Goal: Browse casually

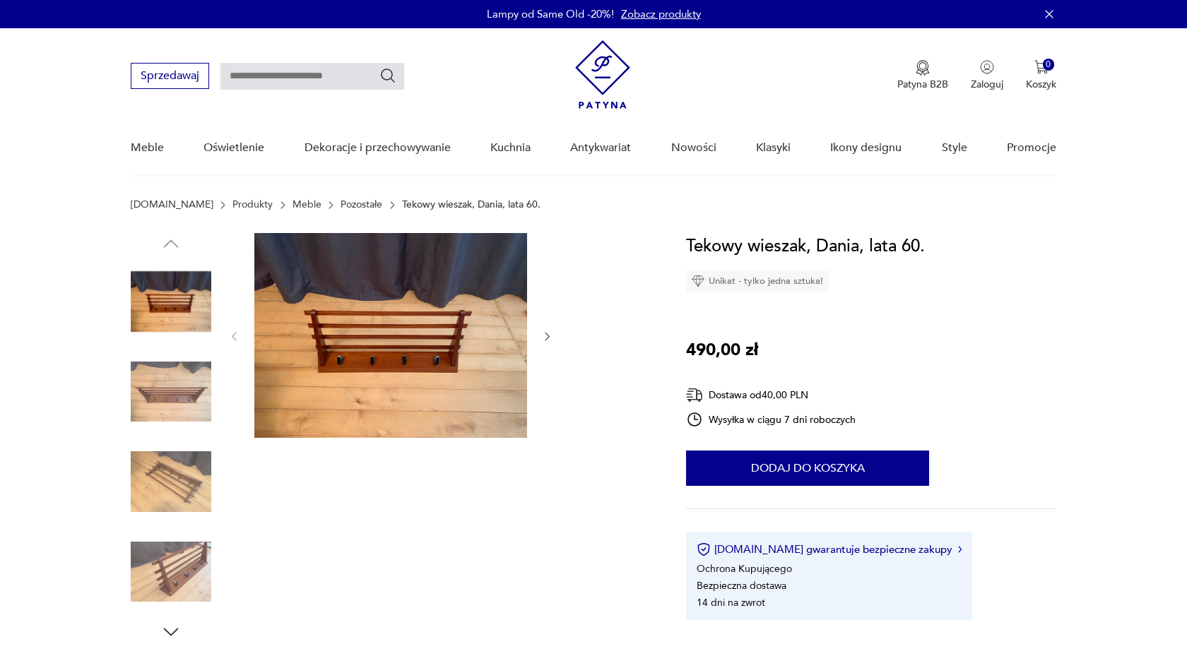
click at [290, 314] on img at bounding box center [390, 335] width 273 height 205
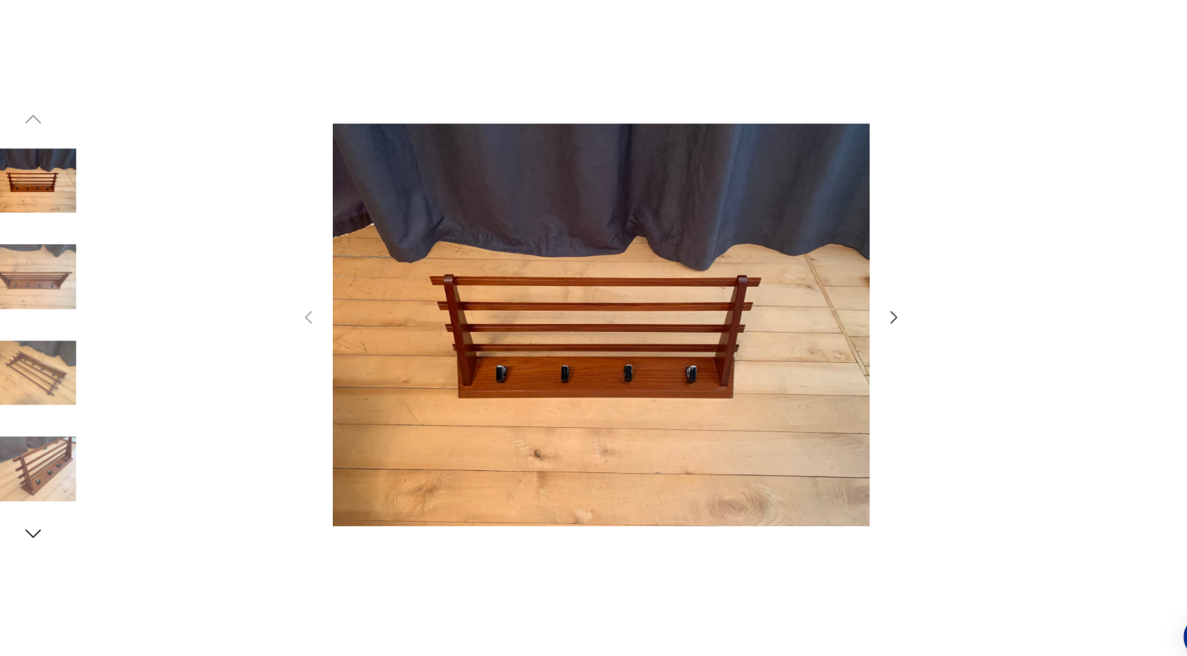
click at [41, 451] on img at bounding box center [61, 462] width 81 height 81
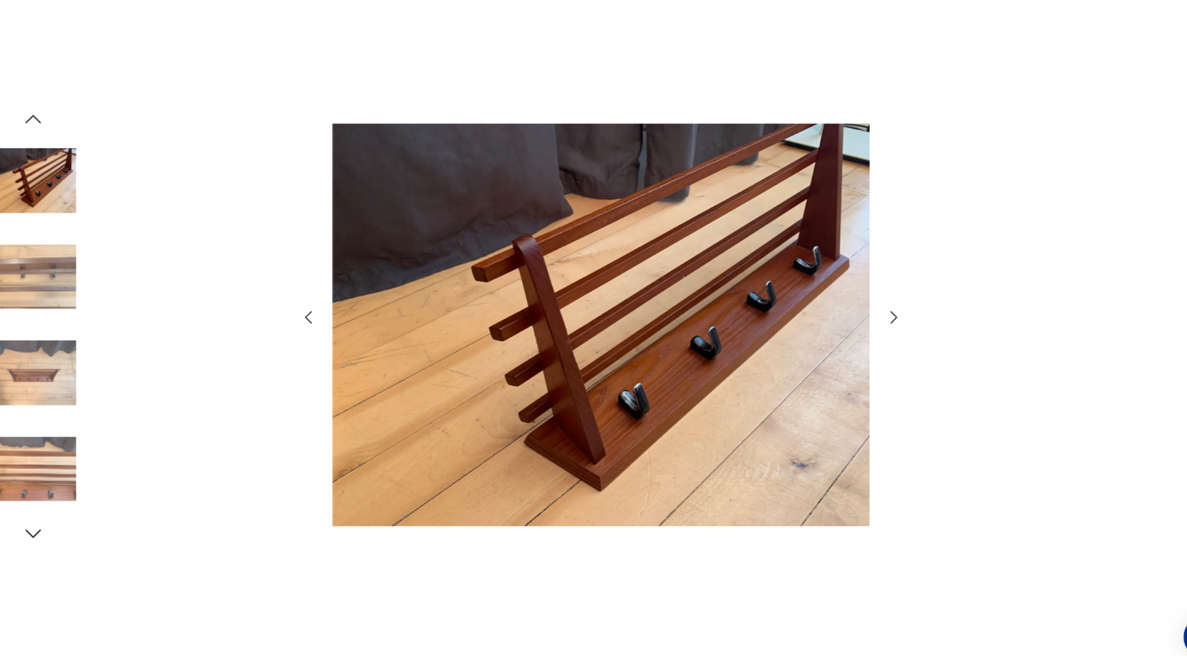
click at [69, 273] on img at bounding box center [61, 282] width 81 height 81
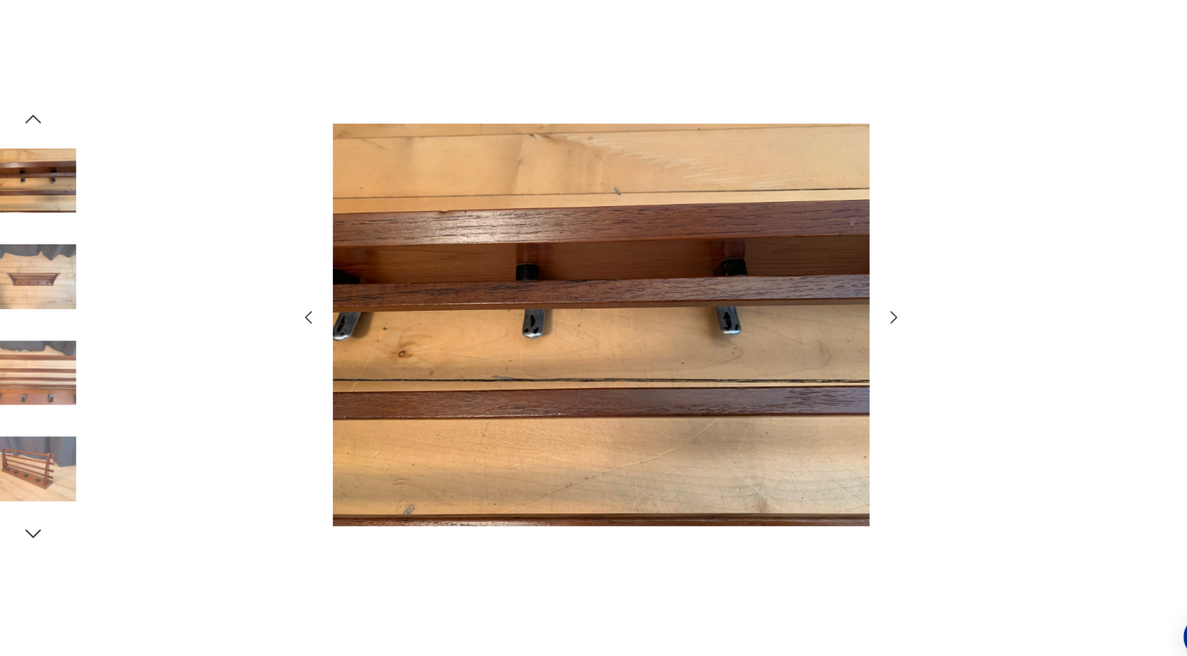
click at [66, 467] on img at bounding box center [61, 462] width 81 height 81
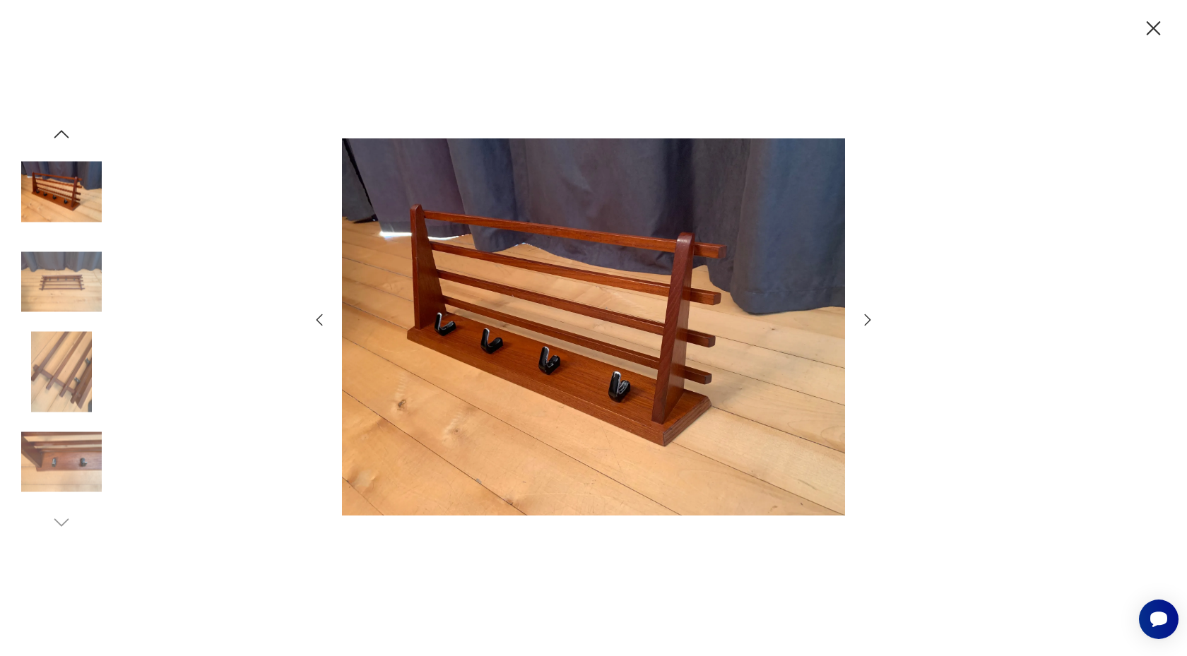
click at [1155, 29] on icon "button" at bounding box center [1153, 28] width 25 height 25
